Goal: Connect with others: Connect with others

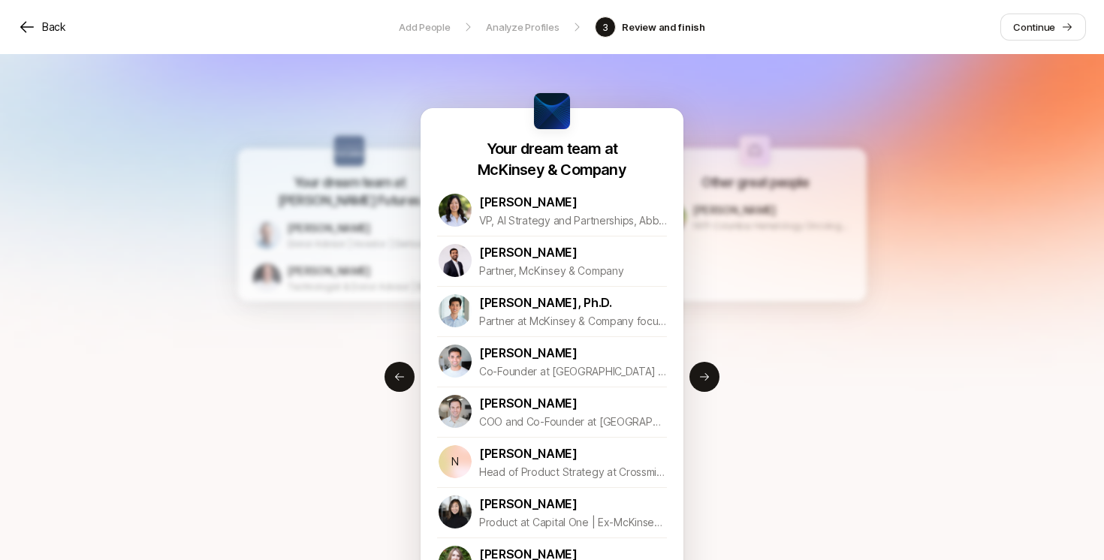
scroll to position [399, 0]
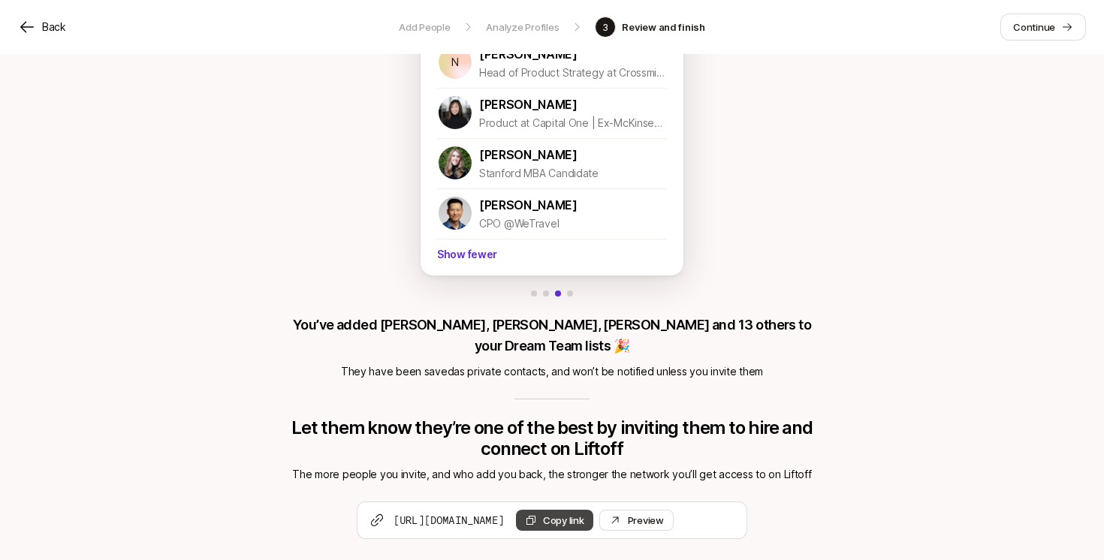
click at [593, 510] on button "Copy link" at bounding box center [554, 520] width 77 height 21
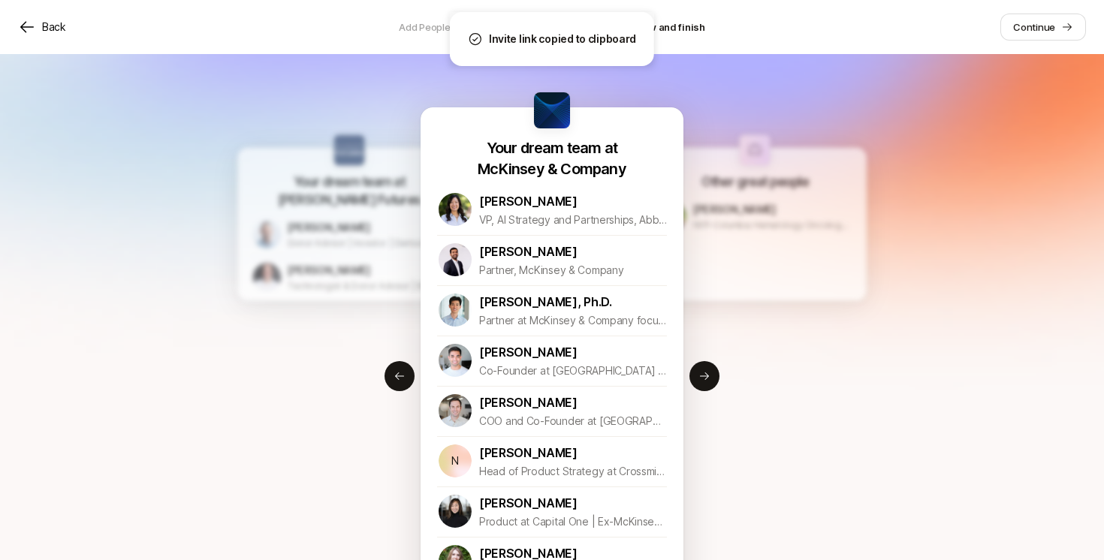
scroll to position [0, 0]
click at [778, 249] on div "Other great people [PERSON_NAME][GEOGRAPHIC_DATA]-Columbia Hematology Oncology …" at bounding box center [755, 225] width 224 height 153
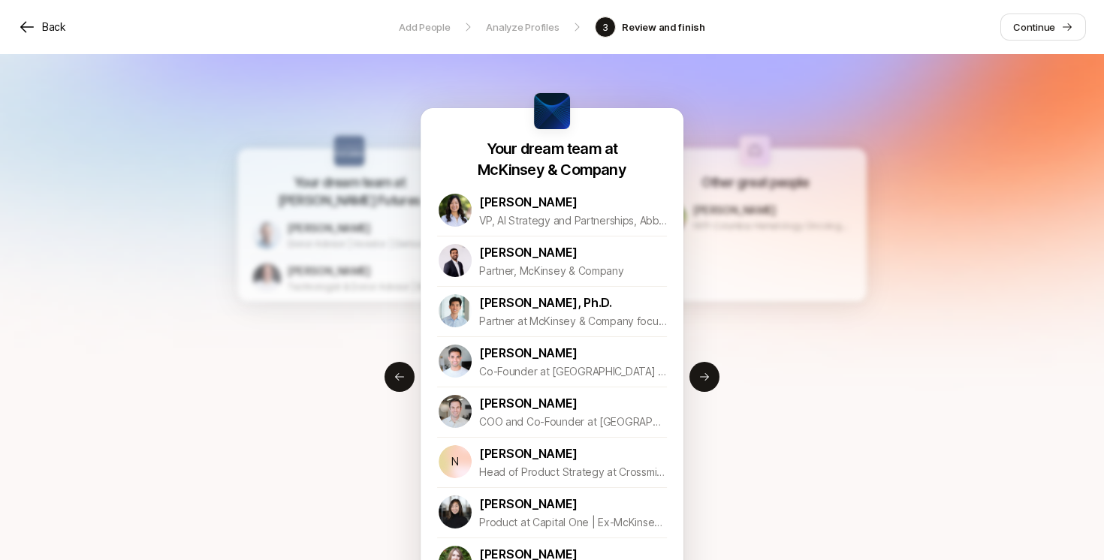
click at [778, 249] on div "Other great people [PERSON_NAME][GEOGRAPHIC_DATA]-Columbia Hematology Oncology …" at bounding box center [755, 225] width 224 height 153
click at [769, 300] on div "Other great people [PERSON_NAME][GEOGRAPHIC_DATA]-Columbia Hematology Oncology …" at bounding box center [755, 225] width 224 height 153
click at [47, 33] on p "Back" at bounding box center [54, 27] width 24 height 18
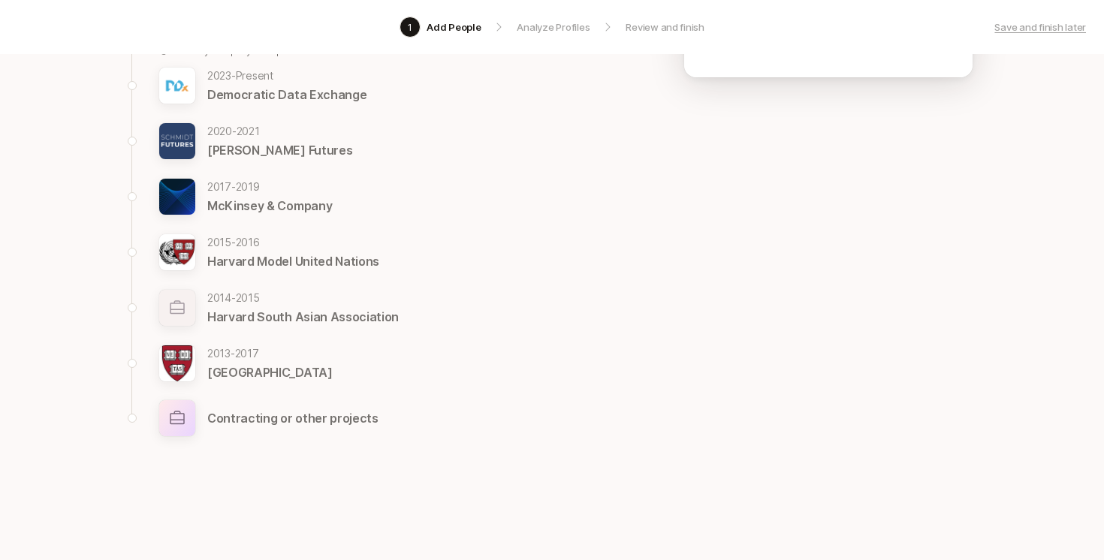
scroll to position [209, 0]
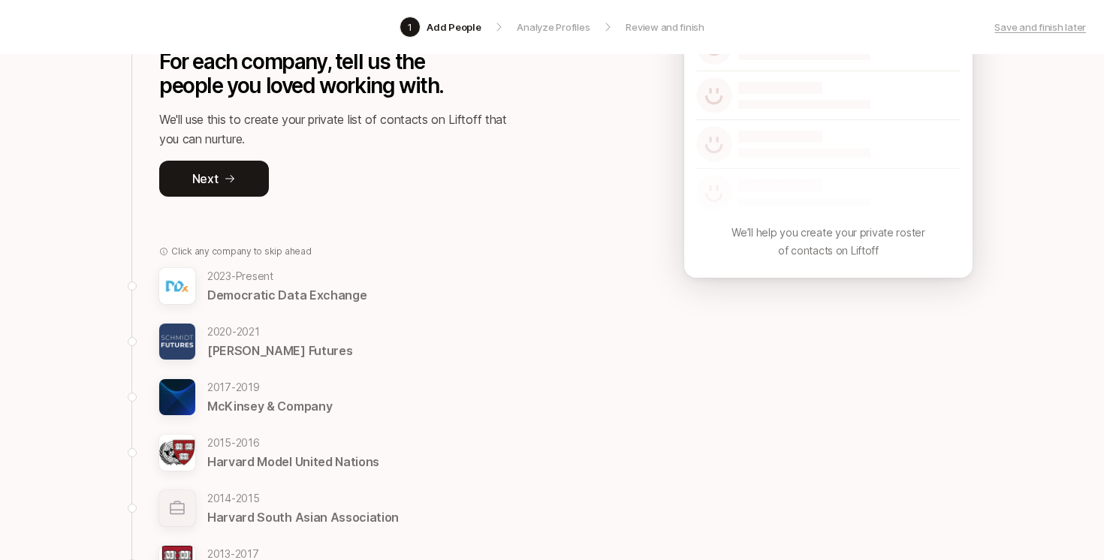
click at [245, 294] on p "Democratic Data Exchange" at bounding box center [286, 295] width 159 height 20
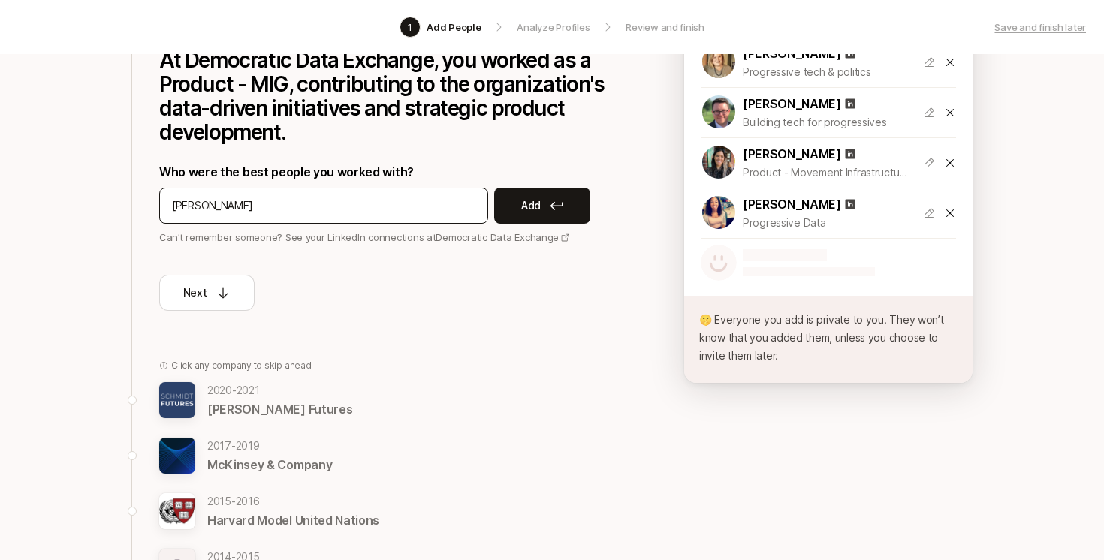
type input "[PERSON_NAME]"
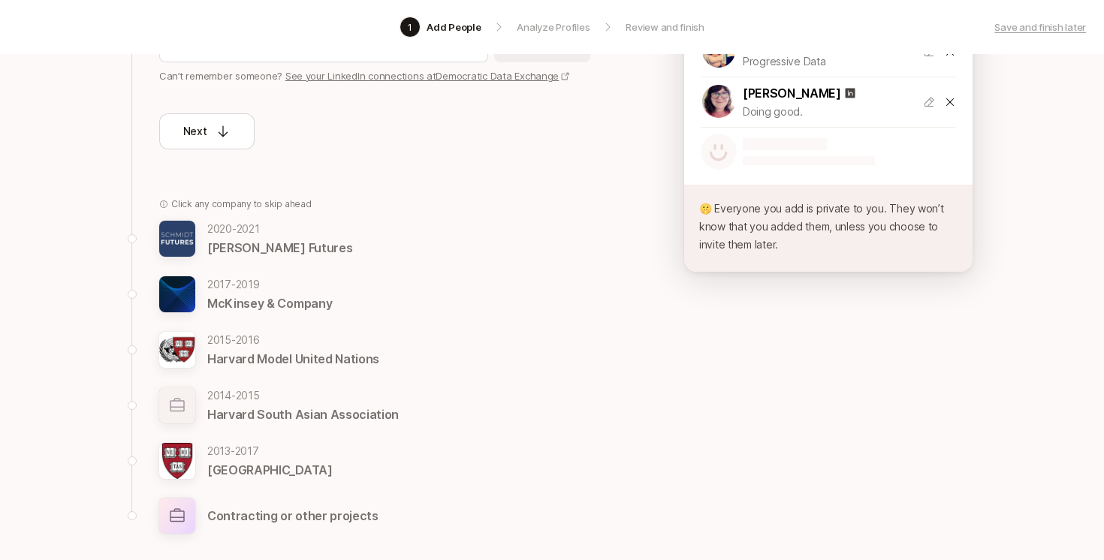
scroll to position [506, 0]
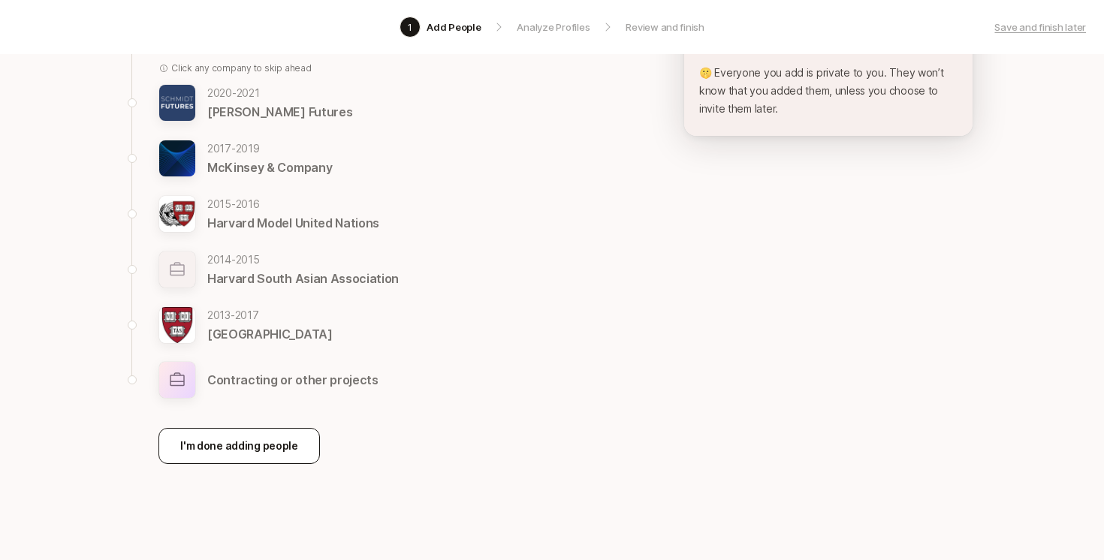
click at [261, 451] on p "I'm done adding people" at bounding box center [239, 446] width 118 height 18
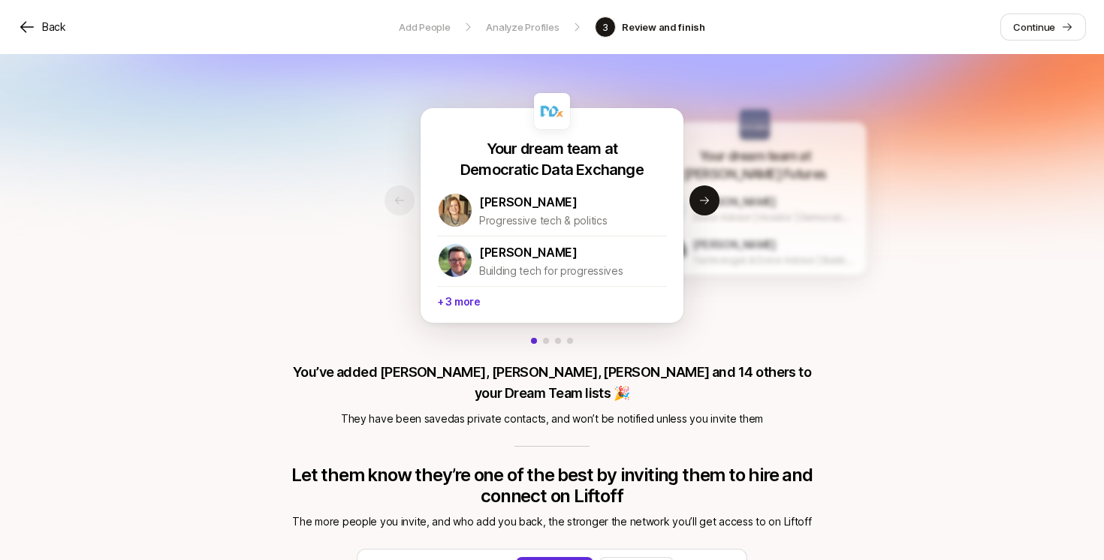
click at [225, 240] on div "Your dream team at Democratic Data Exchange [PERSON_NAME] Progressive tech & po…" at bounding box center [552, 341] width 1104 height 574
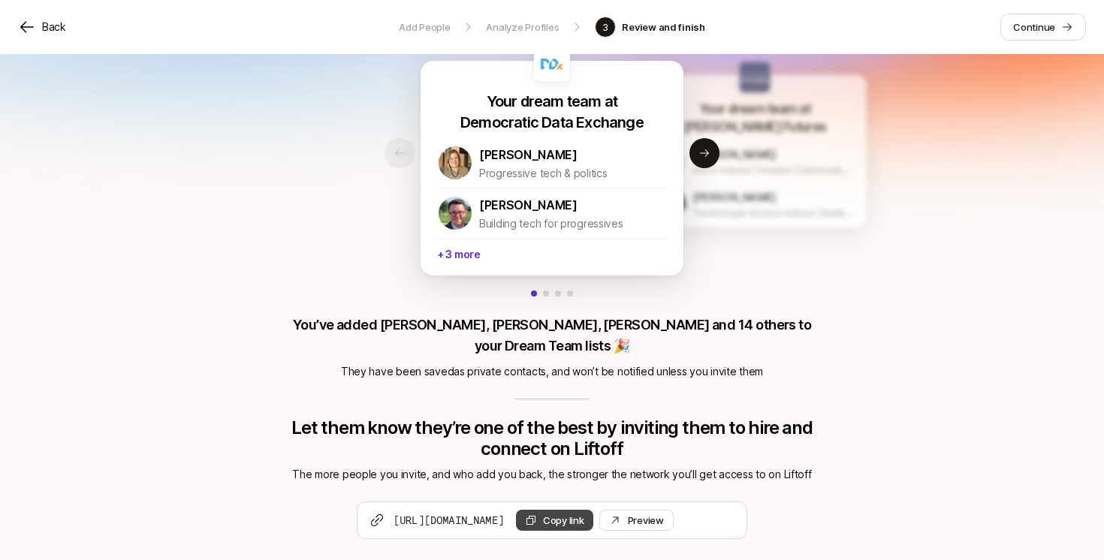
click at [593, 510] on button "Copy link" at bounding box center [554, 520] width 77 height 21
